Goal: Navigation & Orientation: Go to known website

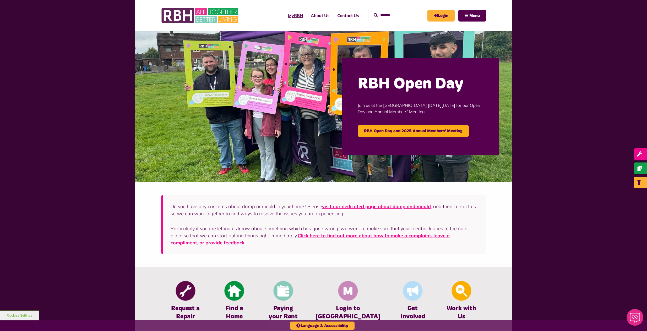
click at [284, 14] on link "MyRBH" at bounding box center [295, 15] width 23 height 14
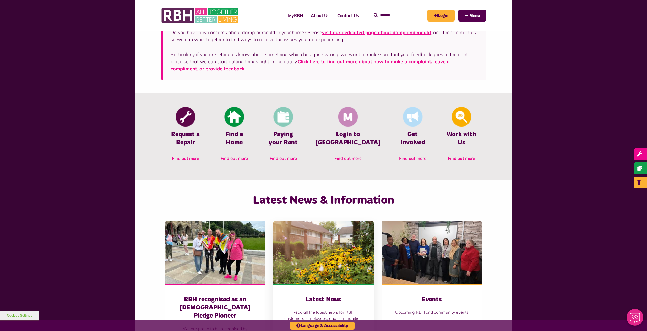
scroll to position [238, 0]
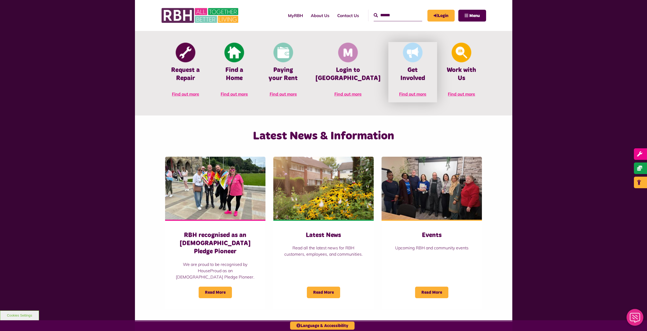
click at [399, 91] on span "Find out more" at bounding box center [412, 93] width 27 height 5
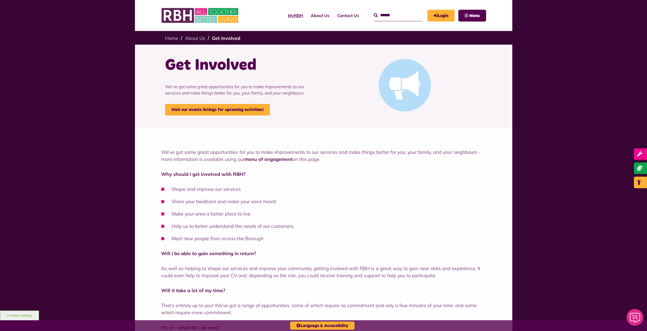
click at [284, 13] on link "MyRBH" at bounding box center [295, 15] width 23 height 14
click at [188, 15] on img at bounding box center [200, 15] width 79 height 20
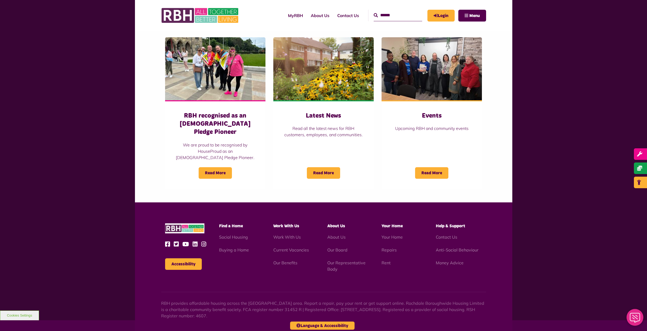
scroll to position [375, 0]
